Goal: Task Accomplishment & Management: Manage account settings

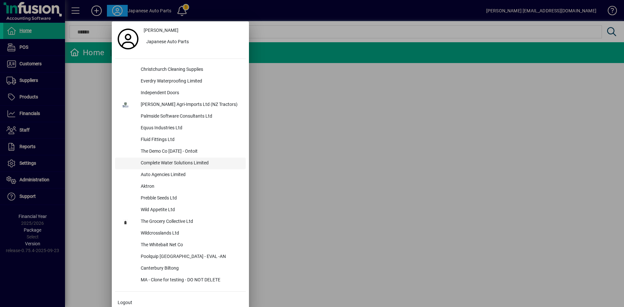
scroll to position [5, 0]
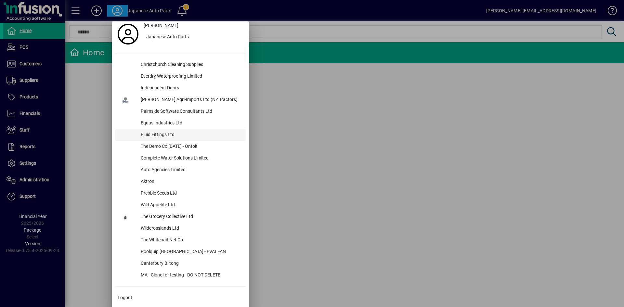
click at [165, 135] on div "Fluid Fittings Ltd" at bounding box center [191, 135] width 110 height 12
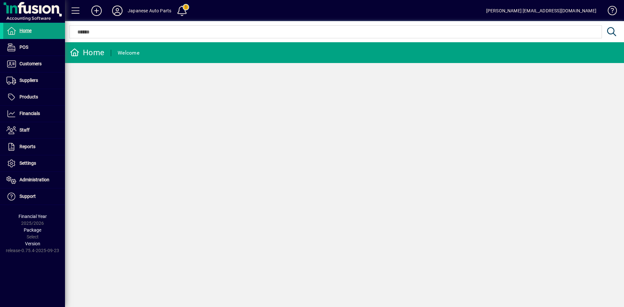
click at [120, 6] on icon at bounding box center [117, 11] width 13 height 10
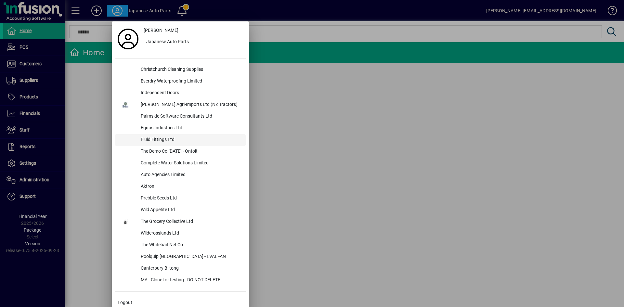
click at [162, 140] on div "Fluid Fittings Ltd" at bounding box center [191, 140] width 110 height 12
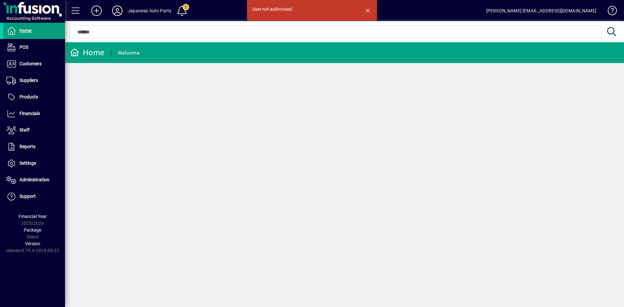
click at [115, 11] on icon at bounding box center [117, 11] width 13 height 10
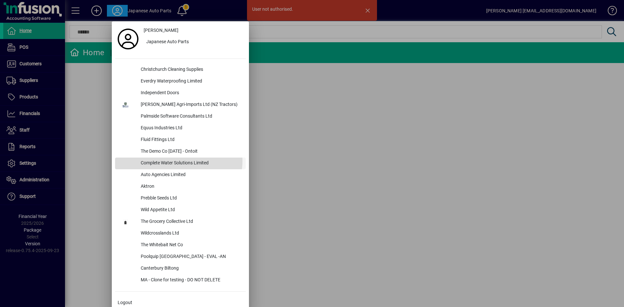
click at [178, 161] on div "Complete Water Solutions Limited" at bounding box center [191, 164] width 110 height 12
